Goal: Task Accomplishment & Management: Manage account settings

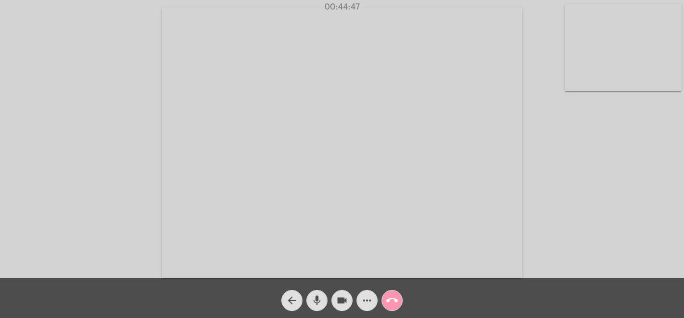
click at [389, 294] on span "call_end" at bounding box center [392, 300] width 12 height 20
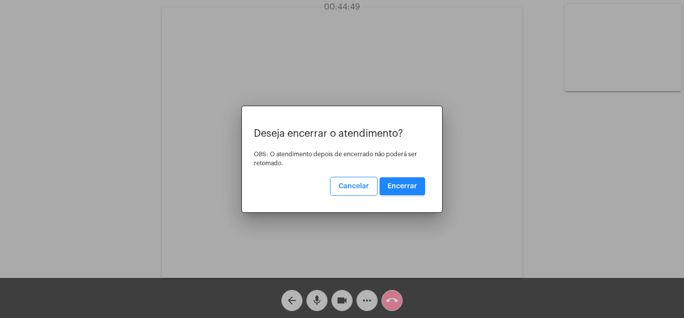
click at [405, 181] on button "Encerrar" at bounding box center [403, 186] width 46 height 18
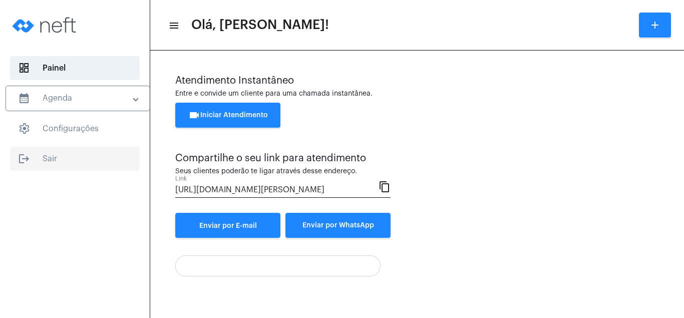
click at [46, 155] on span "logout Sair" at bounding box center [75, 159] width 130 height 24
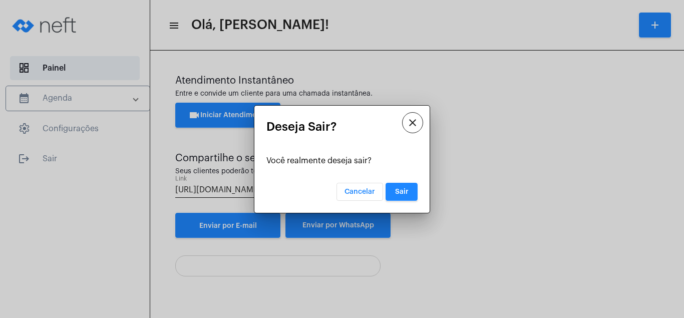
click at [407, 189] on span "Sair" at bounding box center [402, 191] width 14 height 7
